Goal: Book appointment/travel/reservation

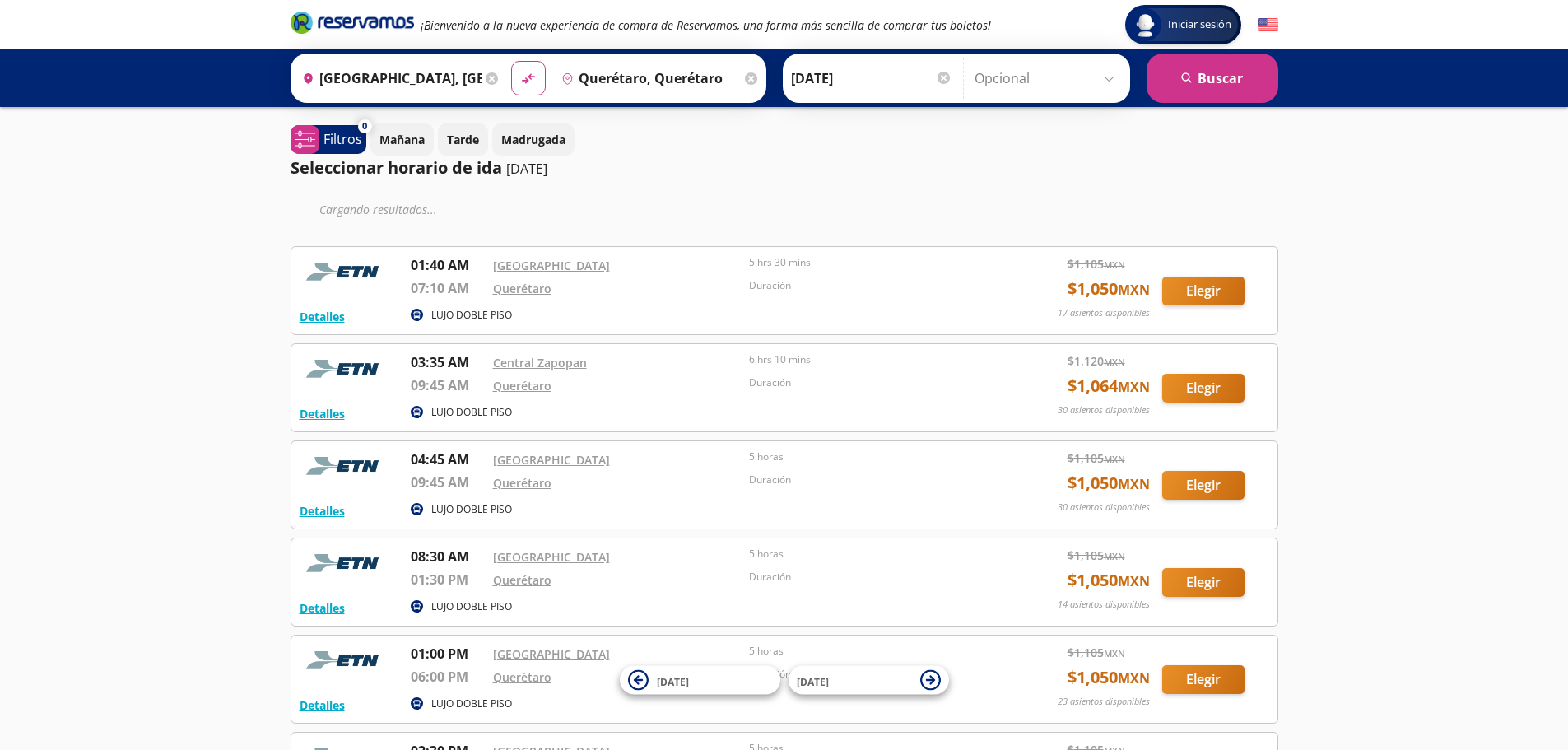
click at [396, 76] on input "[GEOGRAPHIC_DATA], [GEOGRAPHIC_DATA]" at bounding box center [389, 78] width 186 height 41
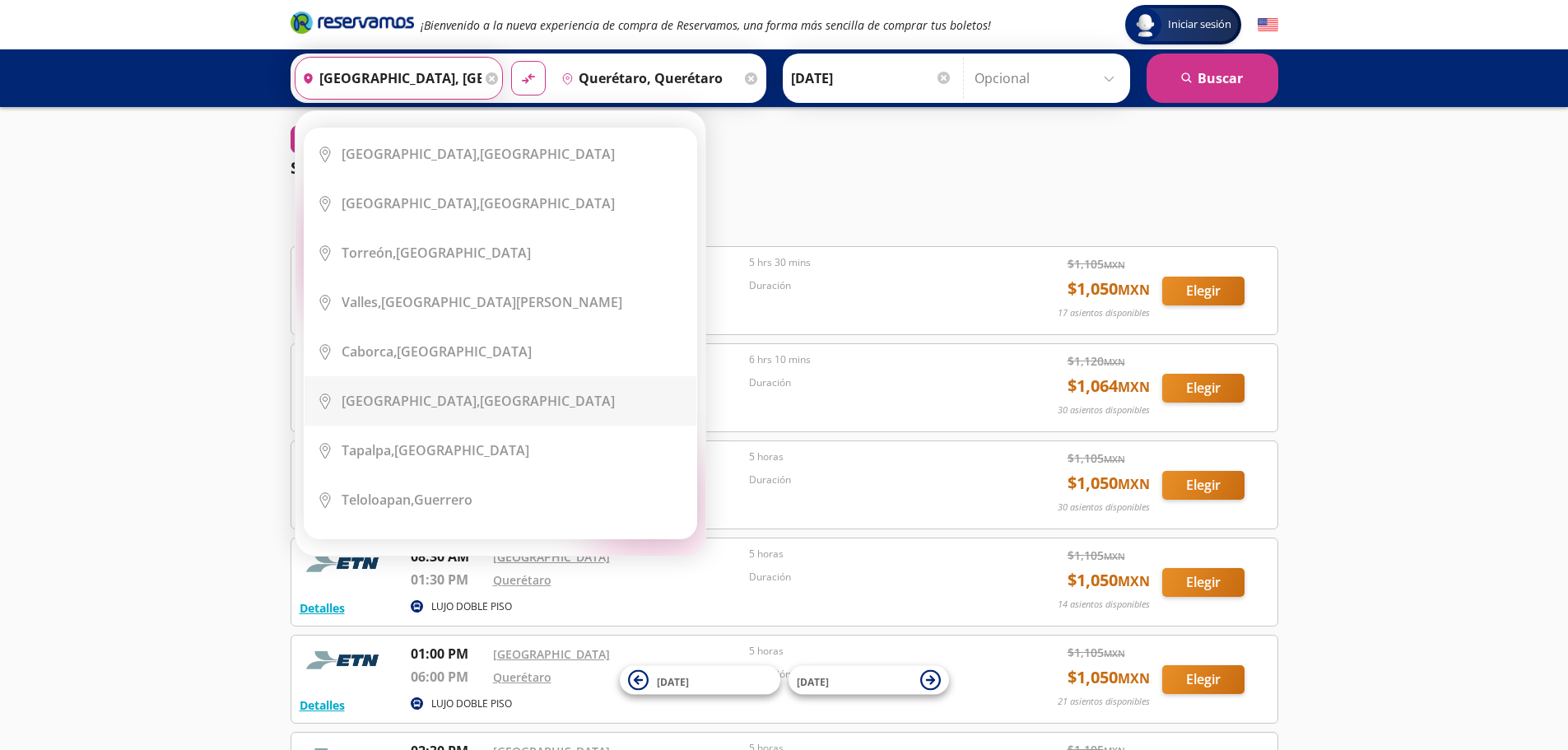
scroll to position [3127, 0]
click at [487, 73] on icon at bounding box center [491, 79] width 12 height 12
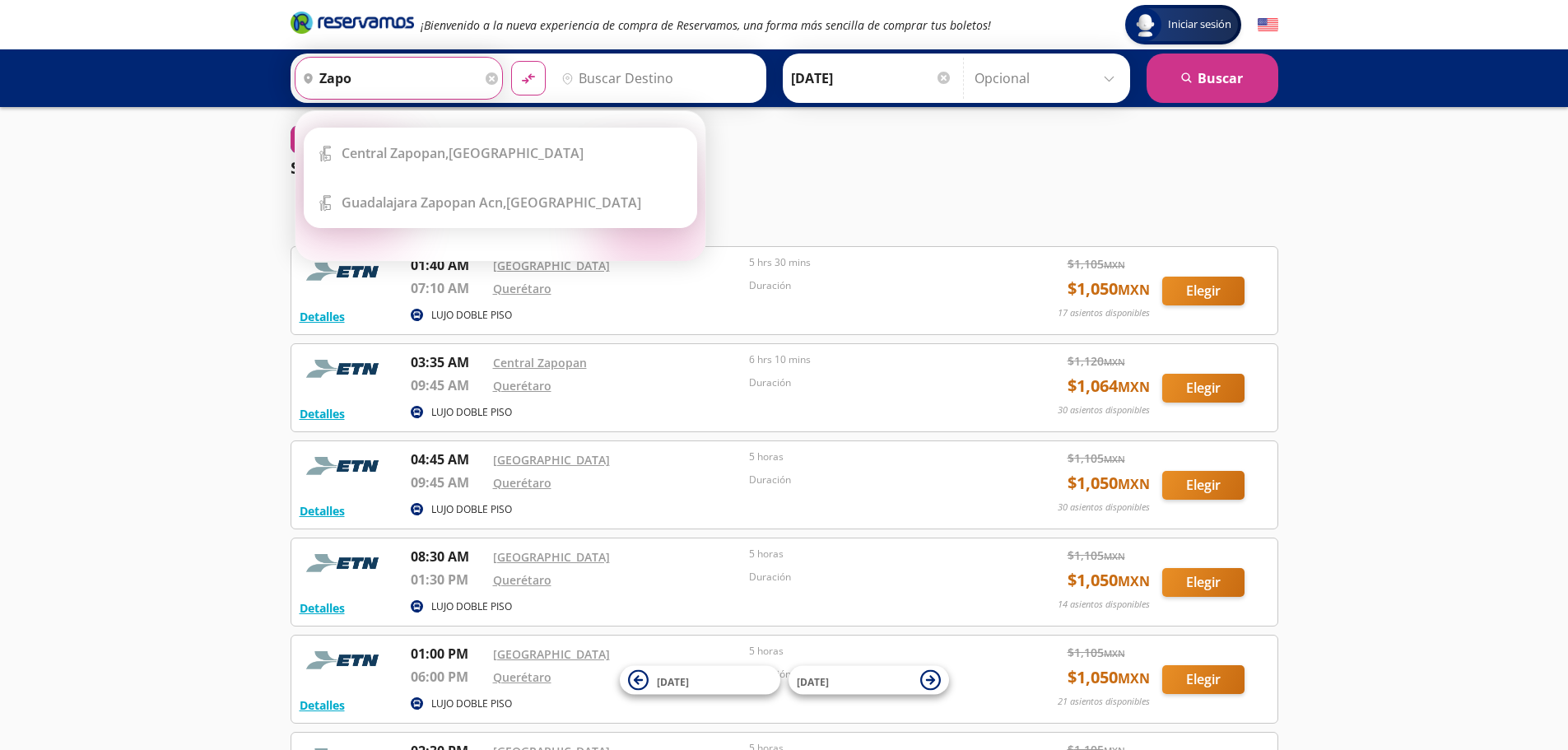
scroll to position [0, 0]
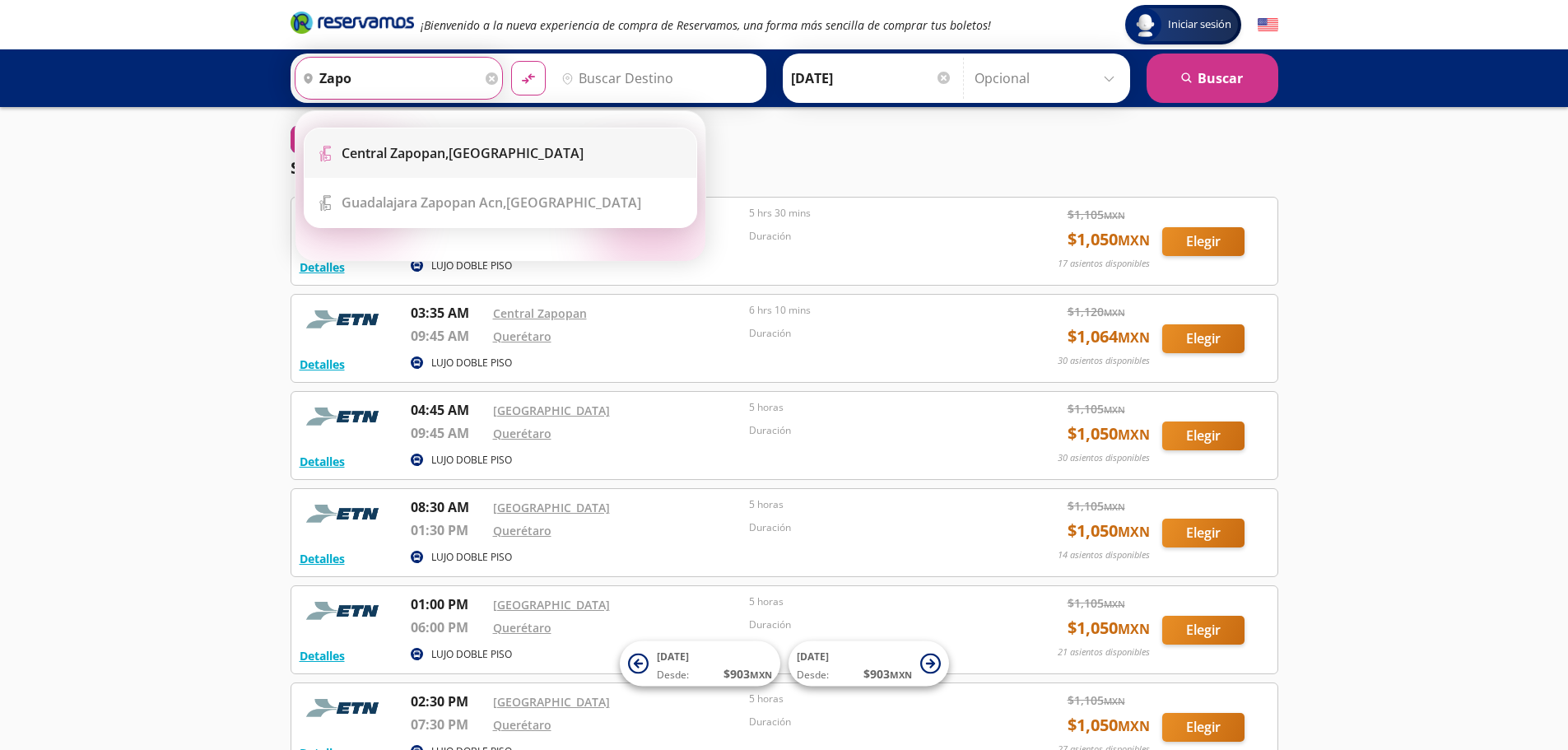
click at [406, 154] on b "Central Zapopan," at bounding box center [395, 153] width 107 height 18
type input "Central Zapopan, [GEOGRAPHIC_DATA]"
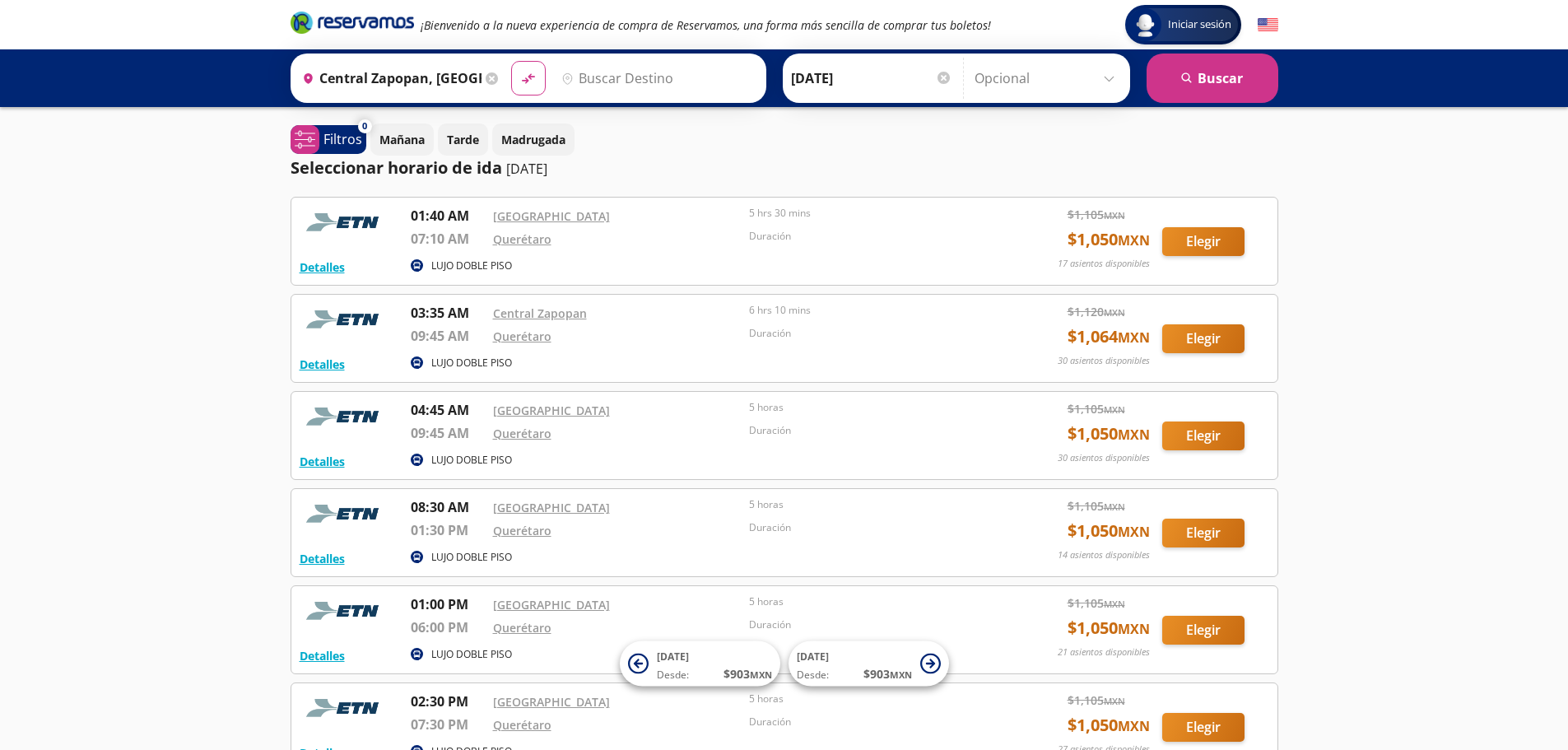
click at [937, 73] on div at bounding box center [943, 78] width 12 height 12
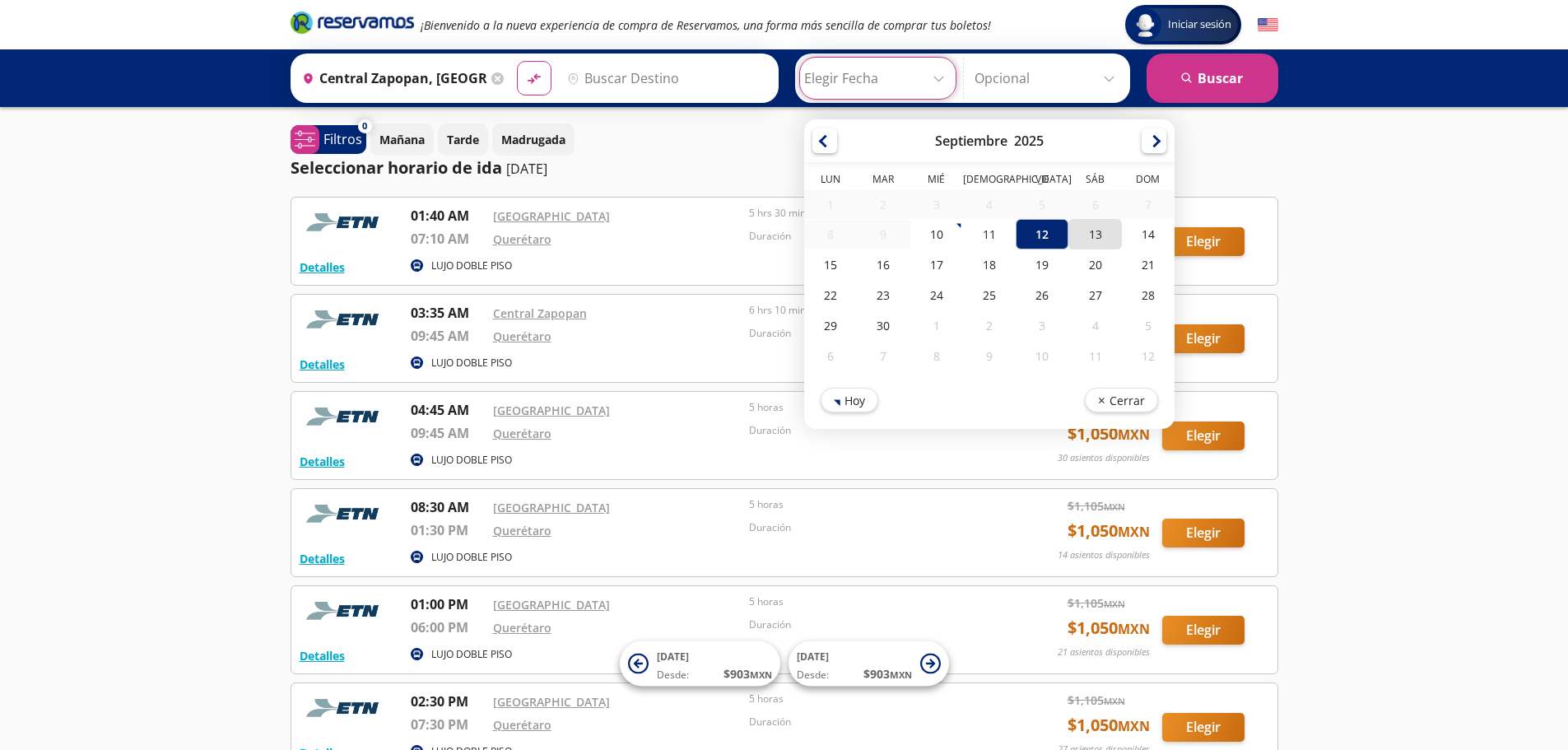
click at [1078, 229] on div "13" at bounding box center [1095, 234] width 53 height 31
type input "[DATE]"
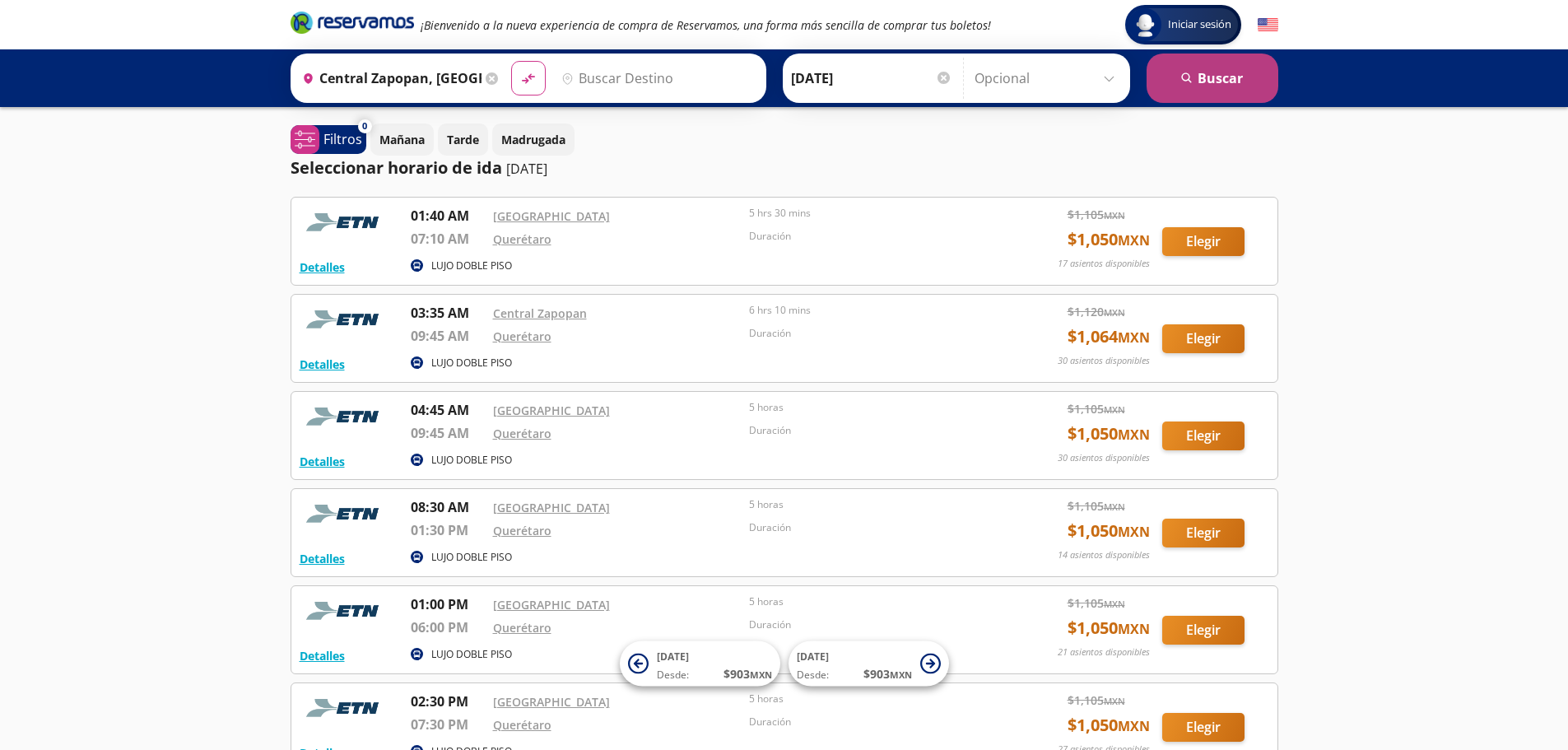
click at [1180, 71] on button "search [GEOGRAPHIC_DATA]" at bounding box center [1213, 78] width 132 height 49
click at [1203, 81] on button "search [GEOGRAPHIC_DATA]" at bounding box center [1213, 78] width 132 height 49
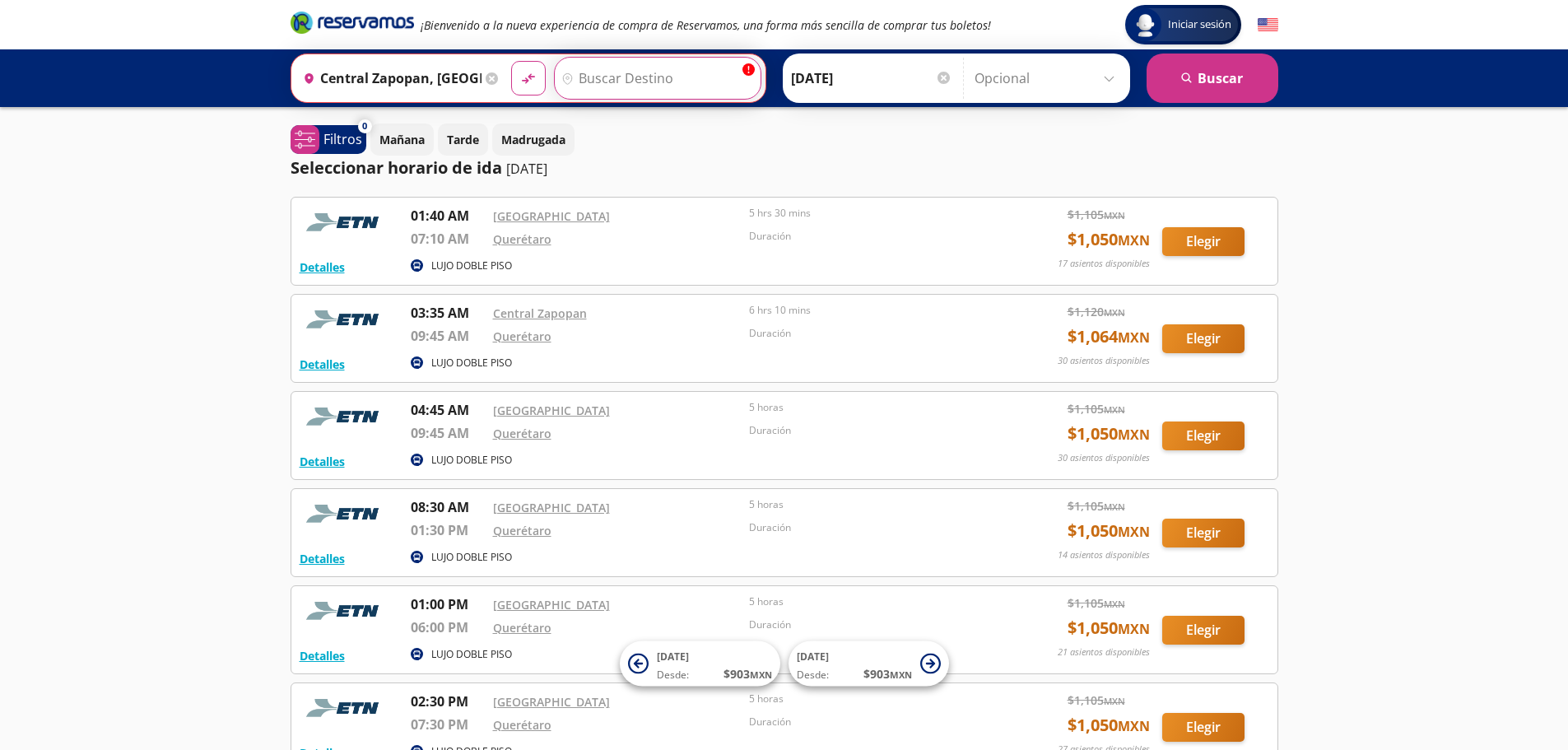
click at [671, 82] on input "Destino" at bounding box center [655, 78] width 202 height 41
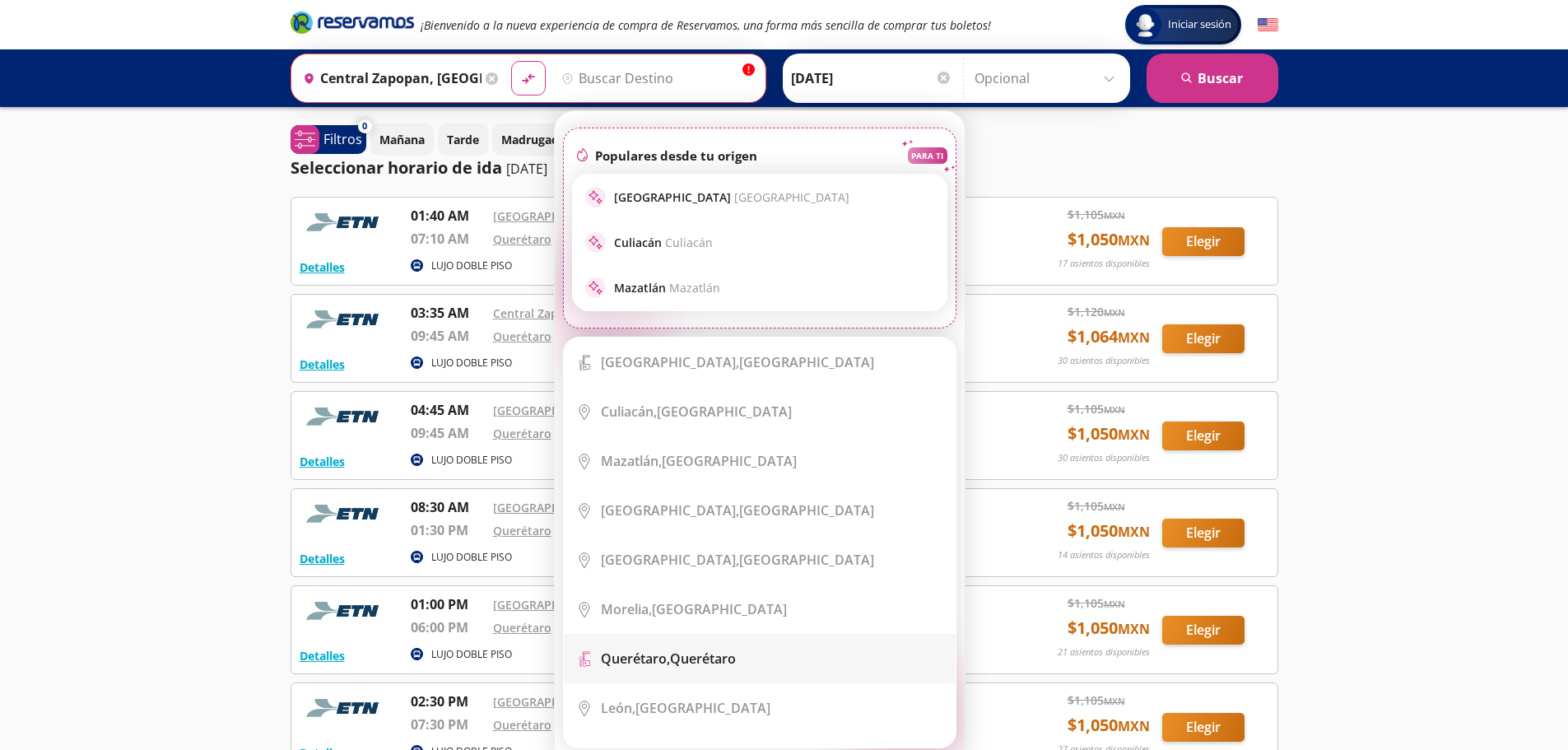
click at [691, 661] on div "Querétaro, Querétaro" at bounding box center [669, 658] width 135 height 18
type input "Querétaro, Querétaro"
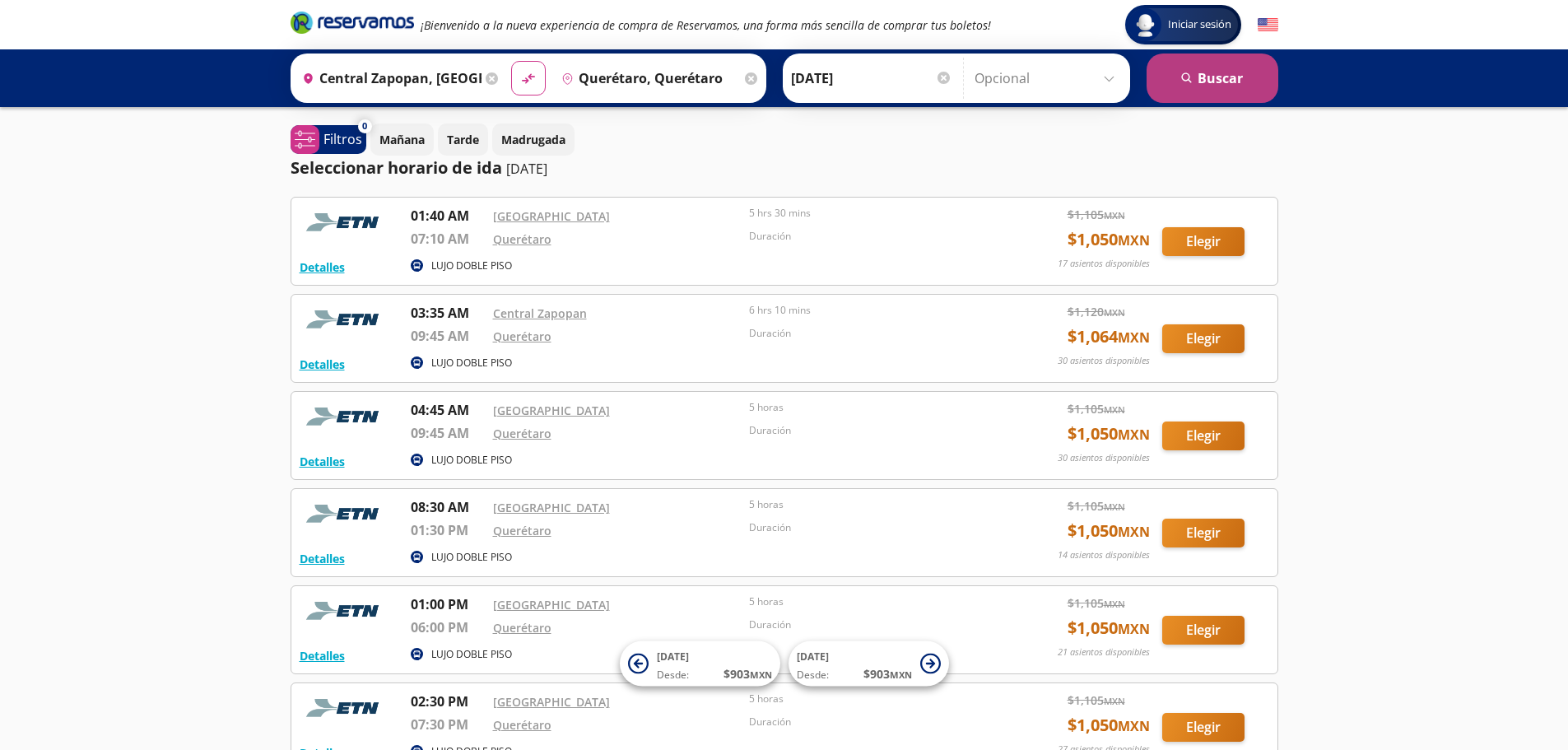
click at [1225, 85] on button "search [GEOGRAPHIC_DATA]" at bounding box center [1213, 78] width 132 height 49
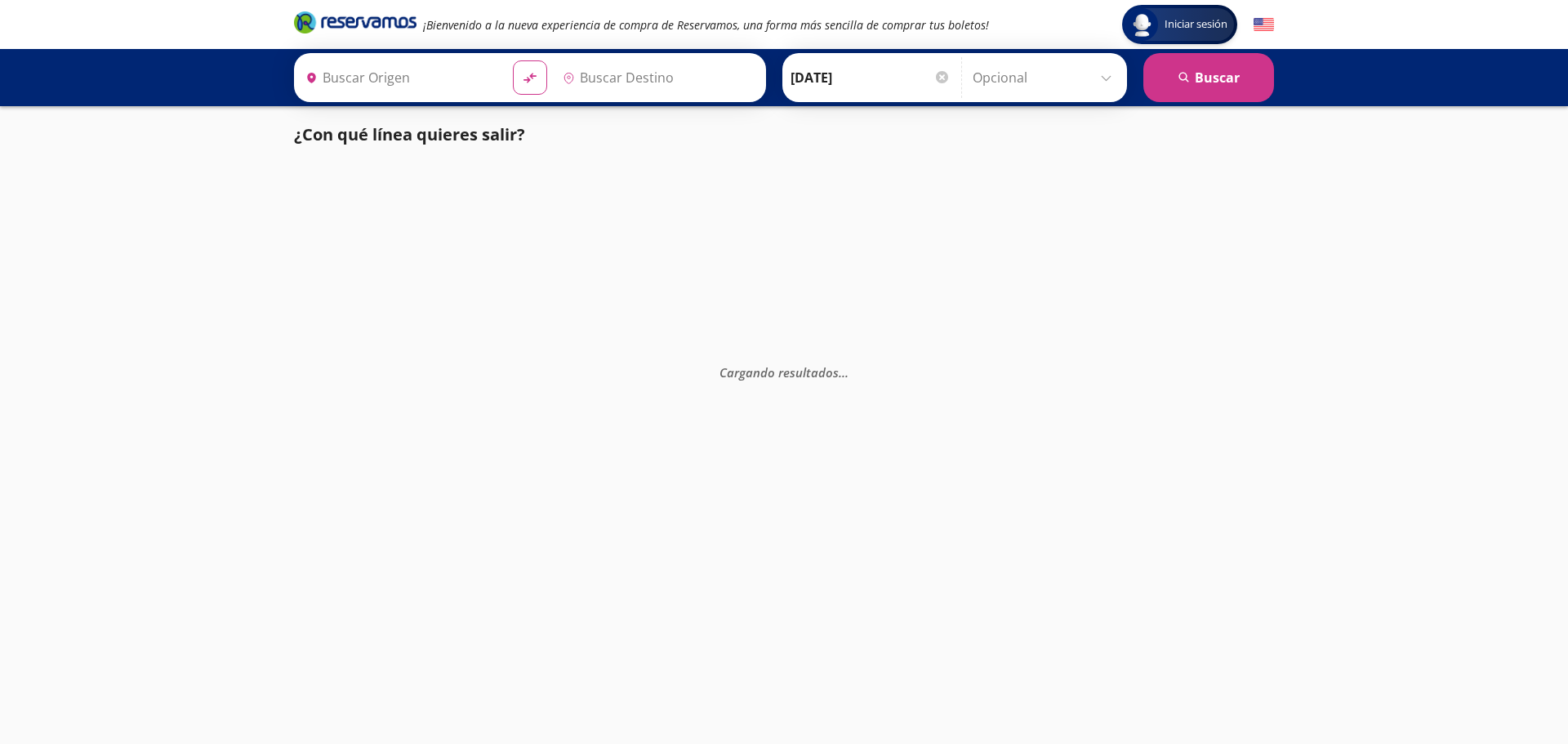
type input "Central Zapopan, [GEOGRAPHIC_DATA]"
type input "Querétaro, Querétaro"
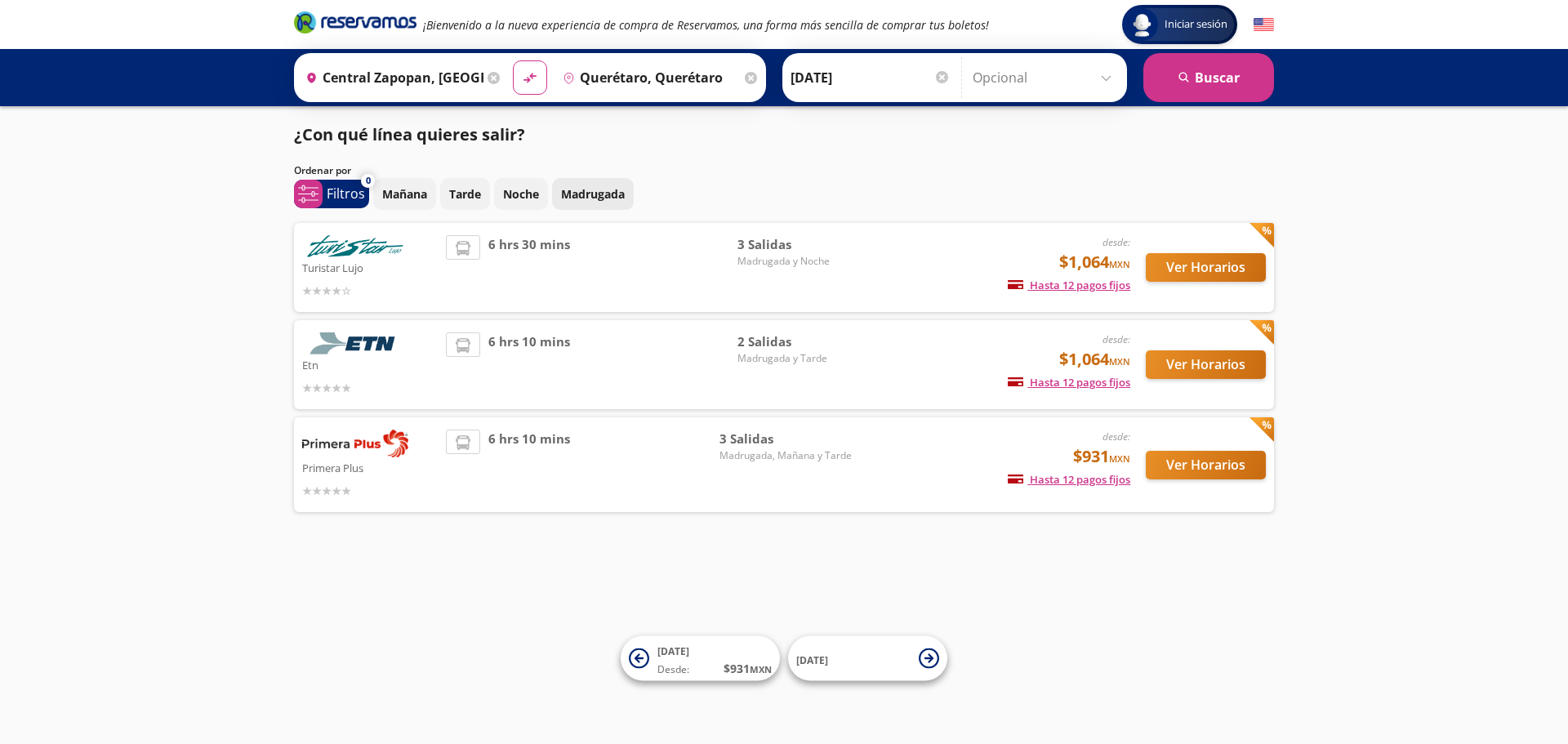
click at [570, 186] on p "Madrugada" at bounding box center [592, 194] width 64 height 17
click at [1174, 73] on button "search [GEOGRAPHIC_DATA]" at bounding box center [1208, 77] width 131 height 49
click at [1213, 371] on button "Ver Horarios" at bounding box center [1206, 364] width 120 height 29
